Goal: Task Accomplishment & Management: Manage account settings

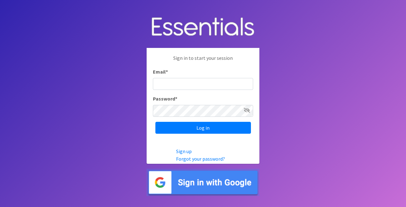
click at [181, 83] on input "Email *" at bounding box center [203, 84] width 100 height 12
type input "info@jaxdiaperbank.org"
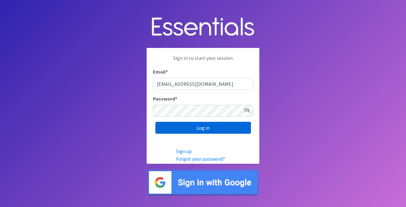
click at [198, 125] on input "Log in" at bounding box center [203, 128] width 96 height 12
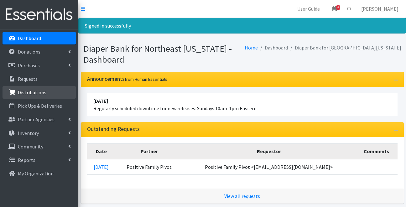
click at [42, 90] on p "Distributions" at bounding box center [32, 92] width 28 height 6
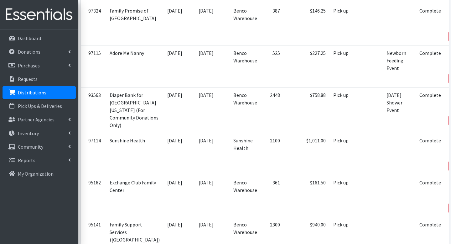
scroll to position [409, 0]
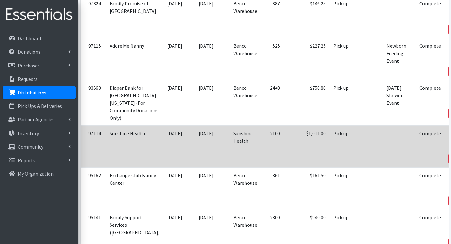
click at [406, 148] on icon at bounding box center [454, 150] width 4 height 4
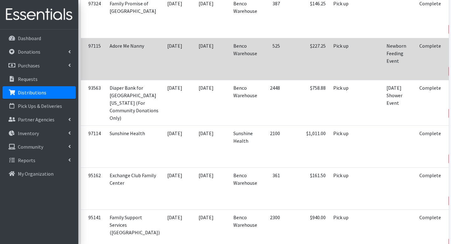
scroll to position [0, 0]
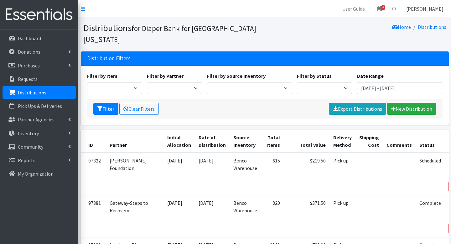
click at [406, 7] on link "[PERSON_NAME]" at bounding box center [424, 9] width 47 height 13
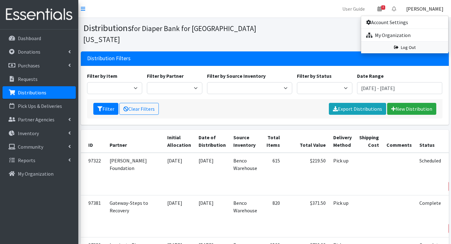
click at [406, 47] on link "Log Out" at bounding box center [404, 48] width 87 height 12
